Goal: Task Accomplishment & Management: Complete application form

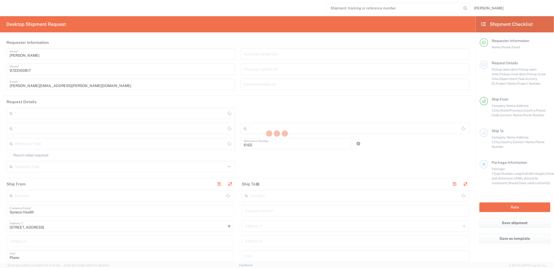
type input "Department"
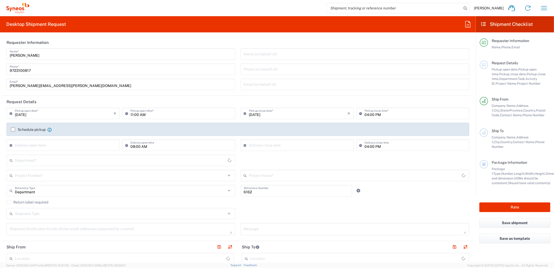
type input "[US_STATE]"
type input "[GEOGRAPHIC_DATA]"
type input "Syneos Health Medical Communic"
click at [25, 116] on input "[DATE]" at bounding box center [64, 112] width 99 height 9
type input "[DATE]"
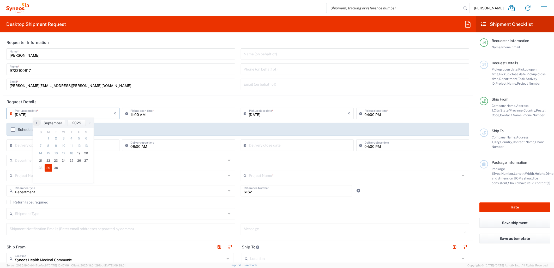
type input "[DATE]"
click at [137, 114] on input "11:00 AM" at bounding box center [182, 112] width 102 height 9
click at [131, 114] on input "11:00 AM" at bounding box center [182, 112] width 102 height 9
type input "08:00 AM"
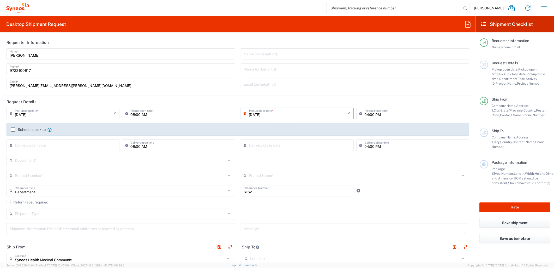
click at [54, 117] on div "[DATE] × Pickup open date *" at bounding box center [63, 113] width 113 height 11
click at [44, 113] on input "[DATE]" at bounding box center [64, 112] width 99 height 9
click at [50, 159] on span "22" at bounding box center [49, 160] width 8 height 7
type input "[DATE]"
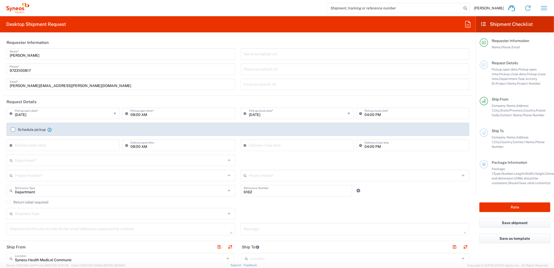
click at [58, 164] on input "text" at bounding box center [120, 159] width 211 height 9
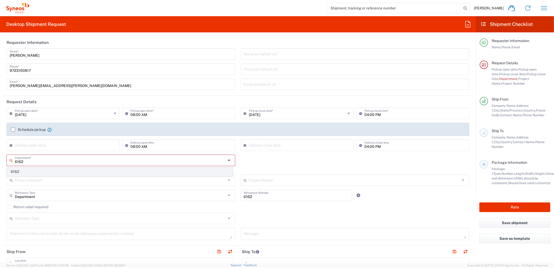
type input "6162"
click at [41, 172] on span "6162" at bounding box center [120, 172] width 226 height 8
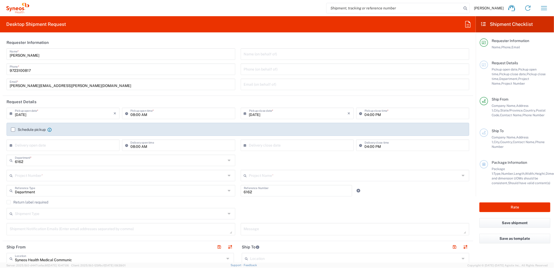
click at [442, 157] on div "6162 Department * 6162" at bounding box center [238, 162] width 469 height 15
click at [82, 176] on input "text" at bounding box center [120, 174] width 211 height 9
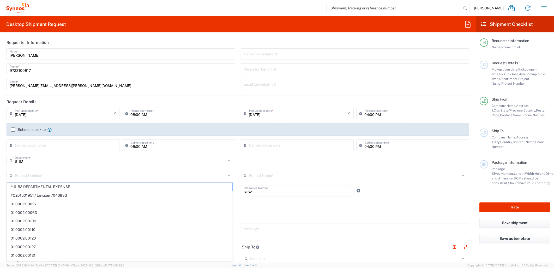
click at [53, 177] on input "text" at bounding box center [120, 174] width 211 height 9
paste input "MCUS.IMSE.CL.7068638"
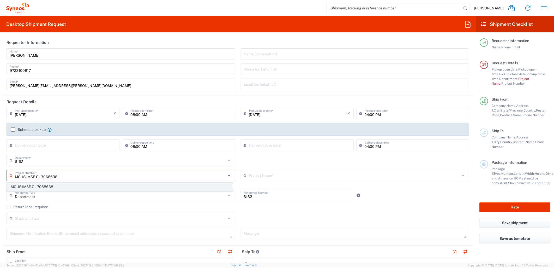
type input "MCUS.IMSE.CL.7068638"
click at [57, 184] on span "MCUS.IMSE.CL.7068638" at bounding box center [120, 187] width 226 height 8
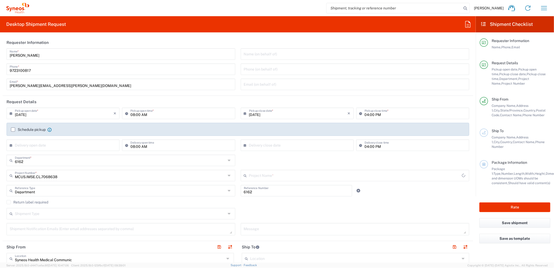
type input "Takeda.SpkrBureau.25.7068638"
click at [357, 189] on icon at bounding box center [359, 191] width 5 height 4
click at [175, 209] on input "text" at bounding box center [120, 205] width 211 height 9
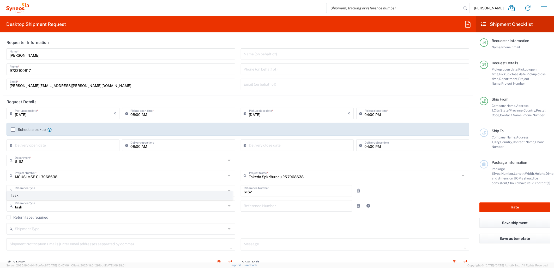
click at [114, 195] on span "Task" at bounding box center [120, 195] width 226 height 8
type input "Task"
click at [260, 205] on input "text" at bounding box center [296, 205] width 105 height 9
type input "001"
click at [366, 206] on icon at bounding box center [368, 206] width 5 height 4
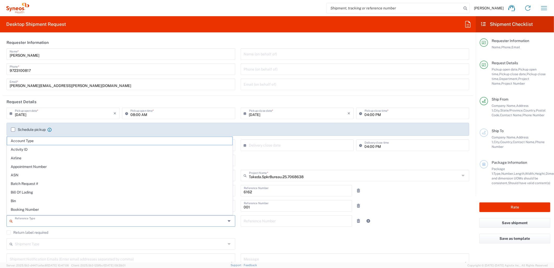
click at [157, 221] on input "text" at bounding box center [120, 220] width 211 height 9
click at [61, 148] on span "Activity ID" at bounding box center [120, 149] width 226 height 8
type input "Activity ID"
click at [295, 223] on input "text" at bounding box center [296, 220] width 105 height 9
click at [294, 226] on div "Reference Number" at bounding box center [297, 220] width 112 height 11
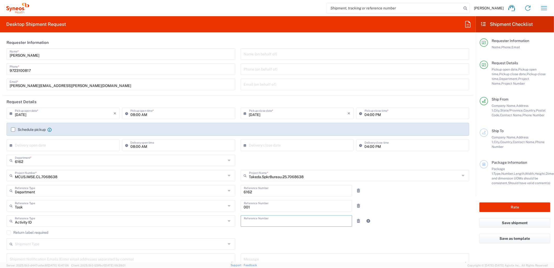
click at [294, 222] on input "text" at bounding box center [296, 220] width 105 height 9
type input "10344"
drag, startPoint x: 329, startPoint y: 233, endPoint x: 276, endPoint y: 233, distance: 53.5
click at [329, 233] on agx-checkbox-control "Return label required" at bounding box center [238, 232] width 463 height 4
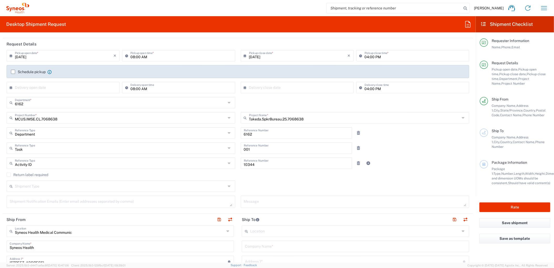
scroll to position [58, 0]
click at [139, 189] on input "text" at bounding box center [120, 185] width 211 height 9
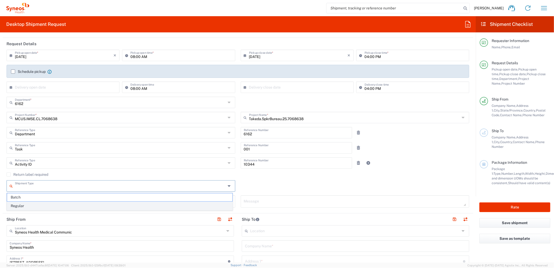
click at [63, 205] on span "Regular" at bounding box center [120, 206] width 226 height 8
type input "Regular"
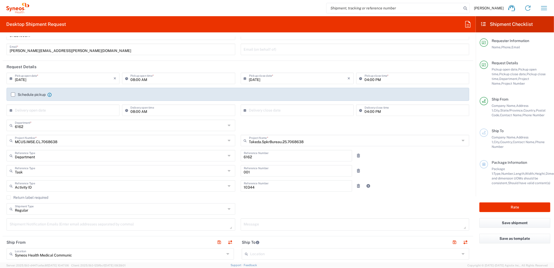
scroll to position [0, 0]
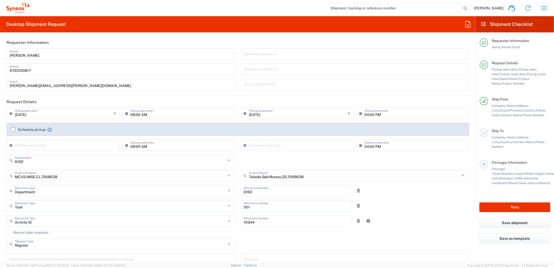
drag, startPoint x: 77, startPoint y: 89, endPoint x: 72, endPoint y: 86, distance: 5.9
click at [73, 87] on div "[PERSON_NAME][EMAIL_ADDRESS][PERSON_NAME][DOMAIN_NAME] Email *" at bounding box center [121, 84] width 229 height 11
drag, startPoint x: 71, startPoint y: 85, endPoint x: -54, endPoint y: 87, distance: 125.3
click at [0, 87] on html "[PERSON_NAME] Home Shipment estimator Shipment tracking Desktop shipment reques…" at bounding box center [277, 134] width 554 height 268
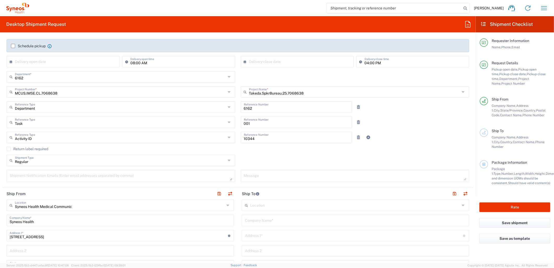
scroll to position [87, 0]
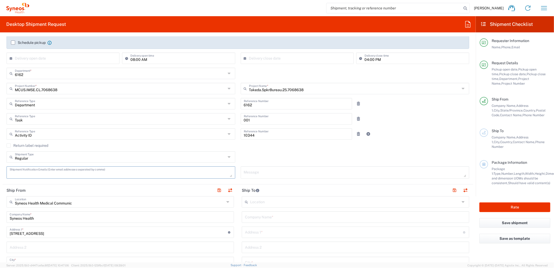
click at [111, 174] on textarea at bounding box center [121, 172] width 223 height 9
paste textarea "[PERSON_NAME][EMAIL_ADDRESS][PERSON_NAME][DOMAIN_NAME]"
type textarea "[PERSON_NAME][EMAIL_ADDRESS][PERSON_NAME][DOMAIN_NAME]"
click at [318, 150] on div "Return label required" at bounding box center [238, 147] width 463 height 8
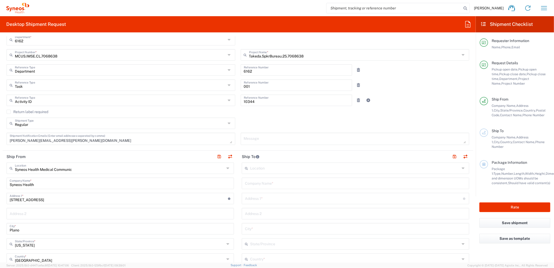
scroll to position [174, 0]
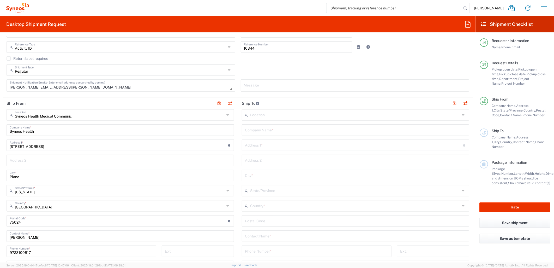
click at [286, 128] on input "text" at bounding box center [355, 129] width 221 height 9
type input "Takeda"
click at [261, 144] on input "text" at bounding box center [354, 144] width 218 height 9
paste input "[STREET_ADDRESS]"
type input "[STREET_ADDRESS]"
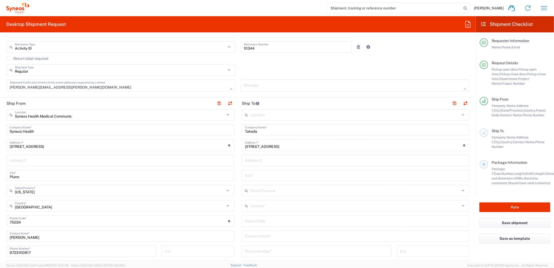
click at [275, 176] on input "text" at bounding box center [355, 174] width 221 height 9
paste input "[GEOGRAPHIC_DATA]"
type input "[GEOGRAPHIC_DATA]"
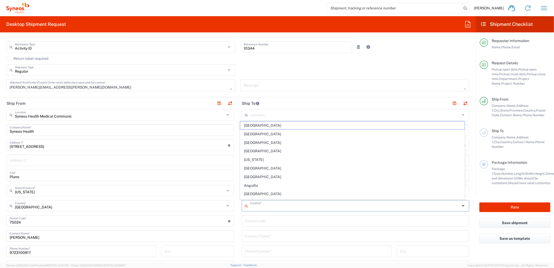
click at [257, 205] on input "text" at bounding box center [355, 205] width 210 height 9
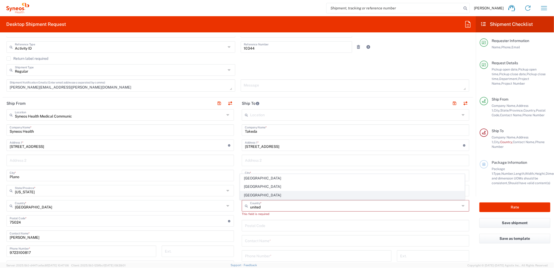
click at [250, 194] on span "[GEOGRAPHIC_DATA]" at bounding box center [352, 195] width 224 height 8
type input "[GEOGRAPHIC_DATA]"
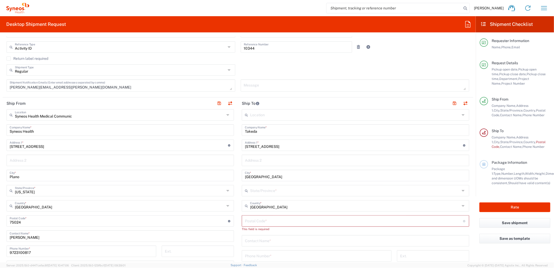
click at [259, 192] on input "text" at bounding box center [355, 190] width 210 height 9
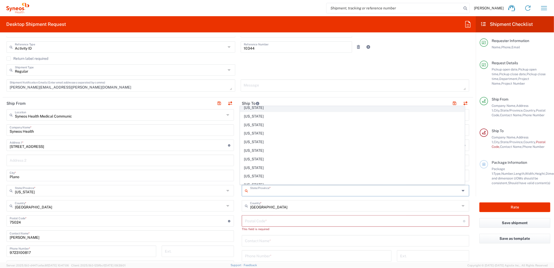
click at [251, 106] on span "[US_STATE]" at bounding box center [352, 108] width 224 height 8
type input "[US_STATE]"
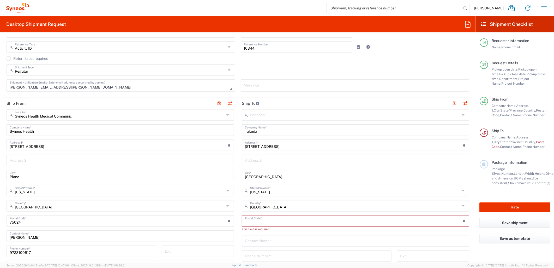
click at [290, 218] on input "undefined" at bounding box center [354, 220] width 218 height 9
type input "40515"
click at [255, 234] on input "text" at bounding box center [355, 235] width 221 height 9
type input "[PERSON_NAME] Love"
click at [281, 249] on input "tel" at bounding box center [317, 250] width 144 height 9
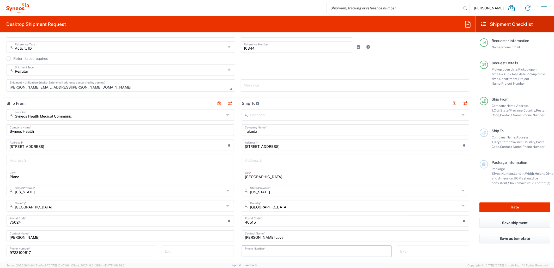
paste input "[PHONE_NUMBER]"
drag, startPoint x: 247, startPoint y: 252, endPoint x: 183, endPoint y: 250, distance: 64.0
click at [183, 250] on div "Ship From Syneos Health Medical Communic Location Syneos Health Medical Communi…" at bounding box center [238, 213] width 471 height 233
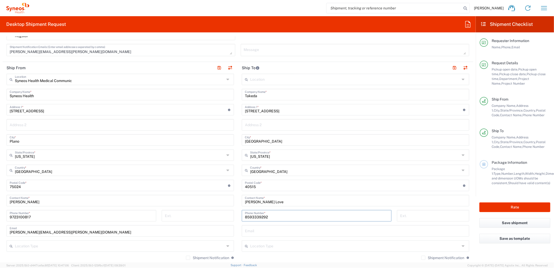
scroll to position [261, 0]
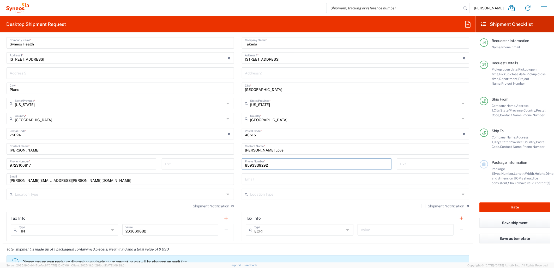
type input "8593339292"
drag, startPoint x: 184, startPoint y: 204, endPoint x: 262, endPoint y: 174, distance: 83.9
click at [186, 204] on label "Shipment Notification" at bounding box center [207, 206] width 43 height 4
click at [188, 206] on input "Shipment Notification" at bounding box center [188, 206] width 0 height 0
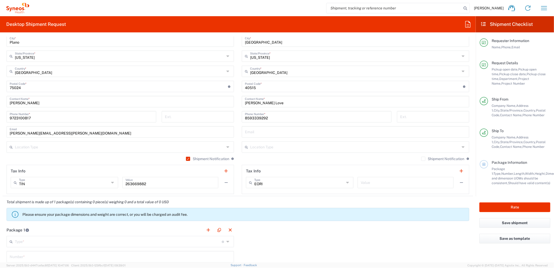
scroll to position [377, 0]
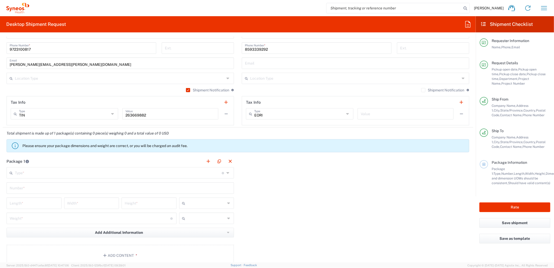
click at [90, 177] on div "Type * Material used to package goods" at bounding box center [121, 172] width 228 height 11
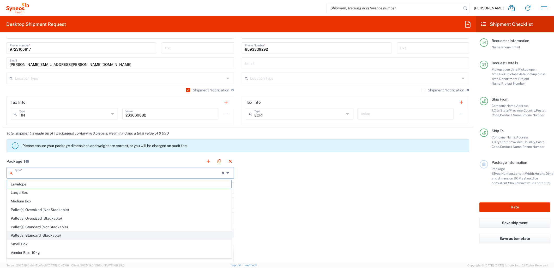
scroll to position [16, 0]
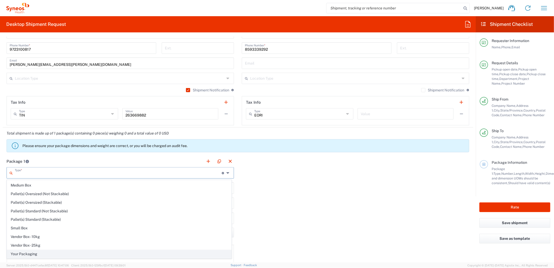
click at [33, 250] on span "Your Packaging" at bounding box center [119, 254] width 224 height 8
type input "Your Packaging"
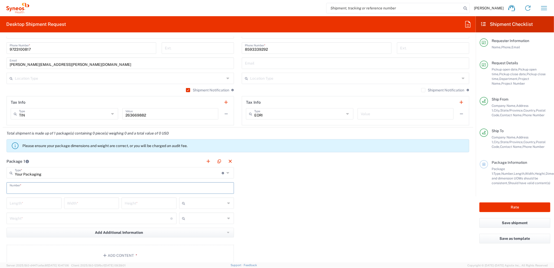
click at [39, 190] on input "text" at bounding box center [120, 187] width 221 height 9
type input "1"
click at [34, 204] on input "number" at bounding box center [34, 202] width 49 height 9
type input "12"
click at [109, 202] on input "number" at bounding box center [91, 202] width 49 height 9
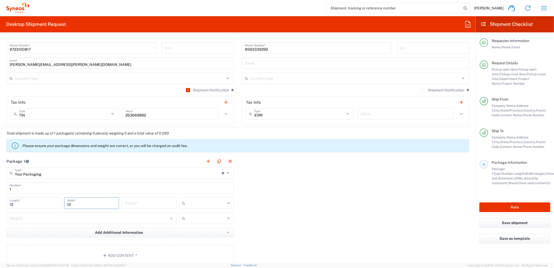
type input "10"
click at [145, 206] on input "number" at bounding box center [149, 202] width 49 height 9
type input "1"
click at [208, 205] on input "text" at bounding box center [207, 203] width 38 height 8
click at [189, 231] on span "in" at bounding box center [204, 231] width 53 height 8
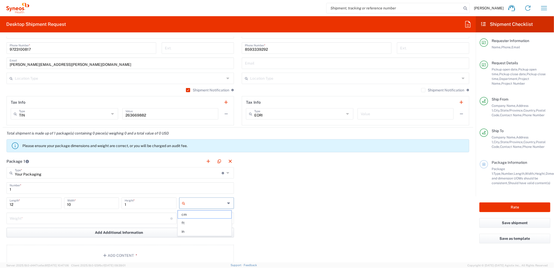
type input "in"
click at [135, 218] on input "number" at bounding box center [90, 217] width 161 height 9
type input "5"
click at [200, 220] on input "text" at bounding box center [207, 218] width 38 height 8
click at [193, 239] on span "lbs" at bounding box center [204, 238] width 53 height 8
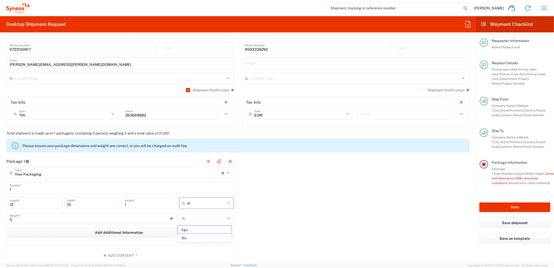
type input "lbs"
click at [197, 251] on button "Add Content *" at bounding box center [121, 255] width 228 height 21
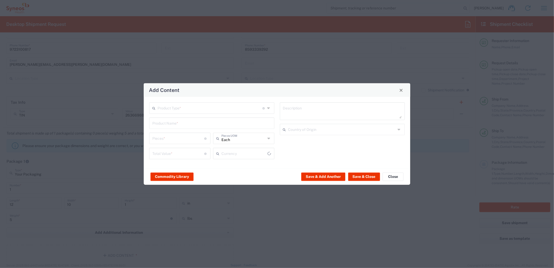
type input "US Dollar"
click at [191, 113] on div "Product Type * Document: Paper document generated internally by Syneos, a clien…" at bounding box center [211, 107] width 125 height 11
click at [191, 111] on input "text" at bounding box center [210, 107] width 105 height 9
click at [183, 120] on span "Documents" at bounding box center [212, 119] width 124 height 8
type input "Documents"
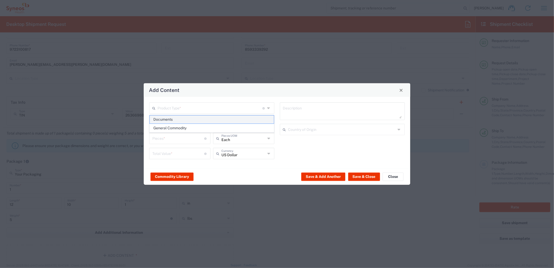
type input "Documents"
type input "1"
type textarea "Documents"
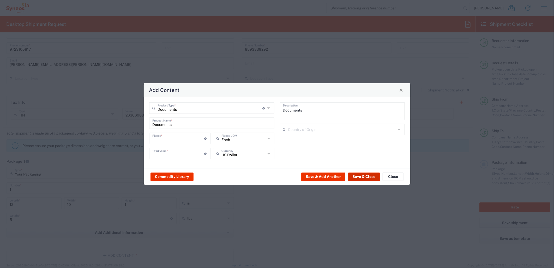
click at [358, 179] on button "Save & Close" at bounding box center [364, 176] width 32 height 8
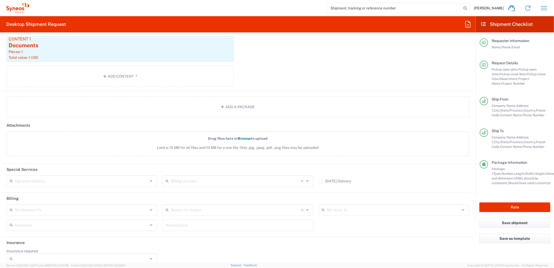
scroll to position [594, 0]
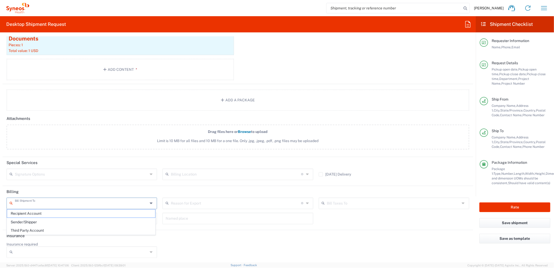
click at [75, 198] on input "text" at bounding box center [81, 202] width 133 height 9
click at [67, 220] on span "Sender/Shipper" at bounding box center [81, 222] width 148 height 8
type input "Sender/Shipper"
click at [513, 210] on button "Rate" at bounding box center [515, 207] width 71 height 10
type input "MCUS.IMSE.CL.7068638"
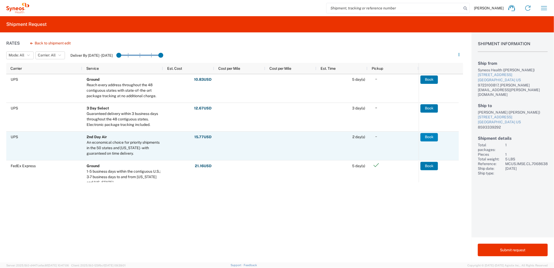
click at [424, 136] on button "Book" at bounding box center [429, 137] width 17 height 8
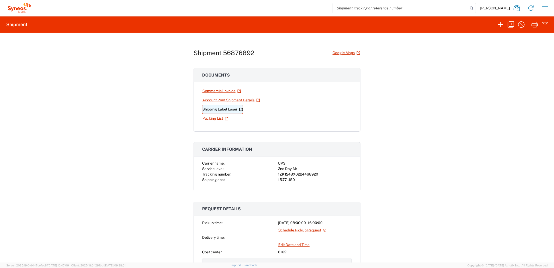
click at [223, 109] on link "Shipping Label Laser" at bounding box center [222, 109] width 41 height 9
click at [458, 115] on div "Shipment 56876892 Google Maps Documents Commercial Invoice Account Print Shipme…" at bounding box center [277, 148] width 554 height 230
